Goal: Task Accomplishment & Management: Complete application form

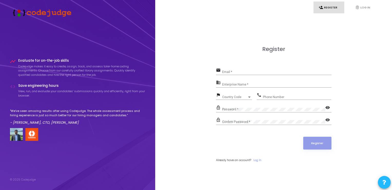
click at [258, 73] on input "Email *" at bounding box center [276, 72] width 109 height 4
click at [365, 4] on link "fingerprint Log In" at bounding box center [365, 8] width 31 height 12
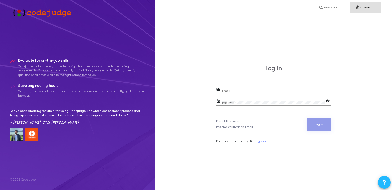
click at [258, 92] on input "Email" at bounding box center [276, 91] width 109 height 4
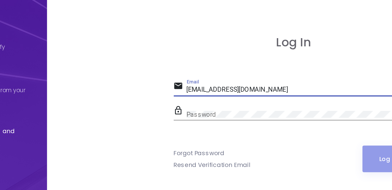
type input "[EMAIL_ADDRESS][DOMAIN_NAME]"
click at [247, 104] on div "Password" at bounding box center [273, 102] width 103 height 8
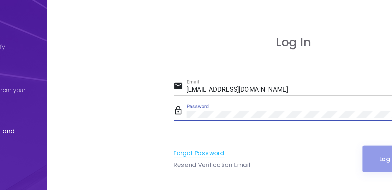
click at [234, 121] on link "Forgot Password" at bounding box center [228, 121] width 24 height 4
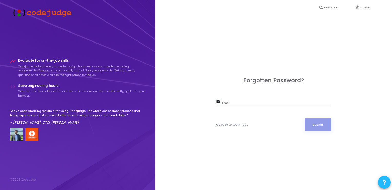
click at [232, 104] on input "Email" at bounding box center [276, 104] width 109 height 4
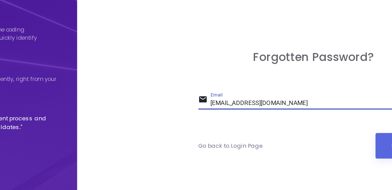
click at [226, 102] on input "[EMAIL_ADDRESS][DOMAIN_NAME]" at bounding box center [276, 104] width 109 height 4
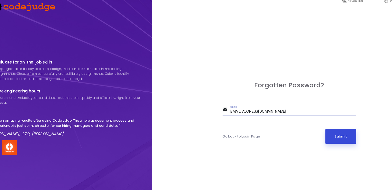
type input "[EMAIL_ADDRESS][DOMAIN_NAME]"
click at [312, 125] on button "Submit" at bounding box center [318, 124] width 27 height 13
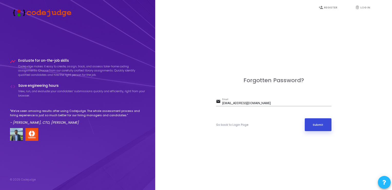
click at [313, 125] on button "Submit" at bounding box center [318, 124] width 27 height 13
click at [241, 123] on link "Go back to Login Page" at bounding box center [232, 125] width 32 height 4
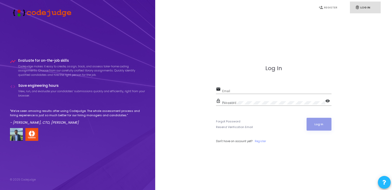
click at [249, 88] on div "Email" at bounding box center [276, 90] width 109 height 8
click at [333, 6] on link "person_add Register" at bounding box center [328, 8] width 31 height 12
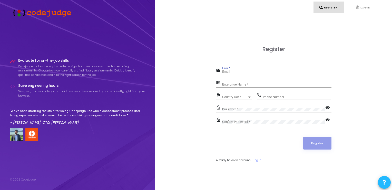
click at [270, 73] on input "Email *" at bounding box center [276, 72] width 109 height 4
paste input "[EMAIL_ADDRESS][DOMAIN_NAME]"
type input "[EMAIL_ADDRESS][DOMAIN_NAME]"
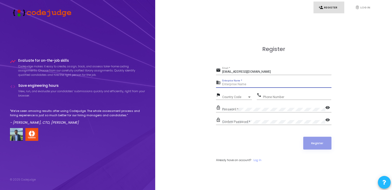
click at [247, 83] on input "Enterprise Name *" at bounding box center [276, 85] width 109 height 4
click at [233, 97] on span "Country Code" at bounding box center [231, 96] width 18 height 3
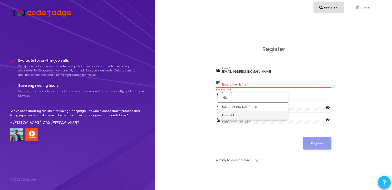
type input "india"
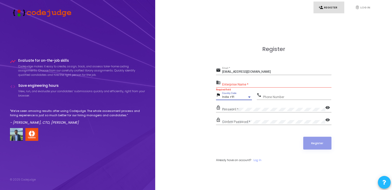
click at [278, 96] on input "Phone Number" at bounding box center [297, 97] width 68 height 4
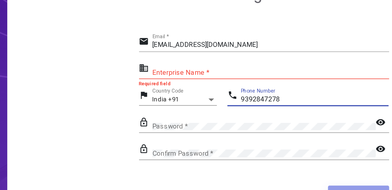
type input "9392847278"
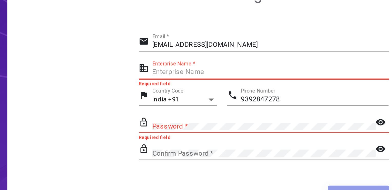
click at [244, 84] on input "Enterprise Name *" at bounding box center [276, 85] width 109 height 4
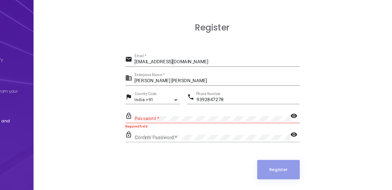
click at [266, 82] on div "Ahamed Hussaini Pasha Shaik Enterprise Name *" at bounding box center [276, 83] width 109 height 8
click at [268, 82] on div "Ahamed Hussaini Pasha Shaik Enterprise Name *" at bounding box center [276, 83] width 109 height 8
drag, startPoint x: 268, startPoint y: 82, endPoint x: 268, endPoint y: 86, distance: 3.9
click at [268, 86] on div "Ahamed Hussaini Pasha Shaik Enterprise Name *" at bounding box center [276, 83] width 109 height 8
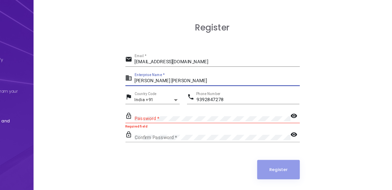
drag, startPoint x: 268, startPoint y: 86, endPoint x: 221, endPoint y: 84, distance: 47.2
click at [221, 84] on div "business Ahamed Hussaini Pasha Shaik Enterprise Name *" at bounding box center [273, 83] width 115 height 8
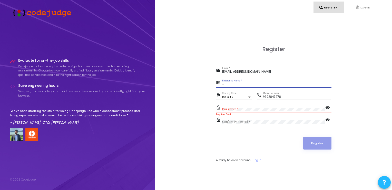
type input "+"
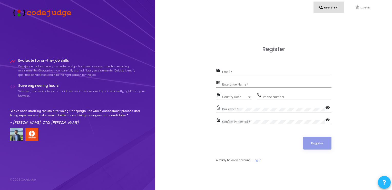
click at [256, 158] on form "email Email * business Enterprise Name * flag Country Code Country Code phone P…" at bounding box center [273, 115] width 115 height 96
click at [256, 159] on link "Log In" at bounding box center [257, 160] width 8 height 4
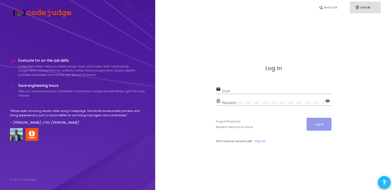
drag, startPoint x: 262, startPoint y: 83, endPoint x: 254, endPoint y: 87, distance: 8.8
click at [254, 87] on div "Log In email Email lock_outline Password visibility Forgot Password Resend Veri…" at bounding box center [273, 110] width 115 height 90
click at [254, 87] on div "Email" at bounding box center [276, 90] width 109 height 8
click at [251, 88] on div "Email" at bounding box center [276, 90] width 109 height 8
paste input "[EMAIL_ADDRESS][DOMAIN_NAME]"
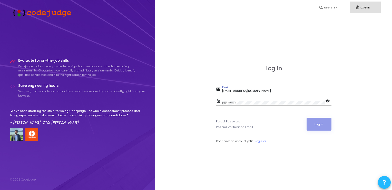
type input "[EMAIL_ADDRESS][DOMAIN_NAME]"
click at [283, 105] on div "Password" at bounding box center [273, 102] width 103 height 8
click at [326, 100] on mat-icon "visibility" at bounding box center [328, 101] width 6 height 6
click at [323, 130] on button "Log In" at bounding box center [318, 124] width 25 height 13
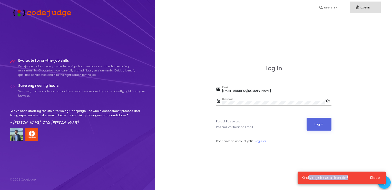
drag, startPoint x: 309, startPoint y: 180, endPoint x: 347, endPoint y: 172, distance: 38.8
click at [347, 172] on cj-snackbar "Kindly register as a Recruiter! Close" at bounding box center [341, 178] width 88 height 12
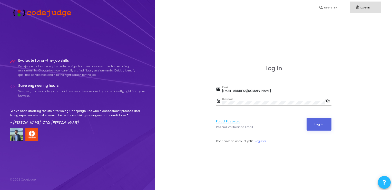
click at [230, 120] on link "Forgot Password" at bounding box center [228, 121] width 24 height 4
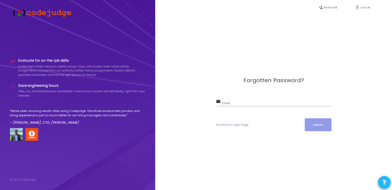
click at [291, 101] on div "Email" at bounding box center [276, 102] width 109 height 8
click at [283, 103] on input "Email" at bounding box center [276, 104] width 109 height 4
paste input "[EMAIL_ADDRESS][DOMAIN_NAME]"
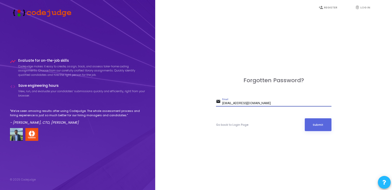
type input "[EMAIL_ADDRESS][DOMAIN_NAME]"
click at [314, 124] on button "Submit" at bounding box center [318, 124] width 27 height 13
